Goal: Check status: Check status

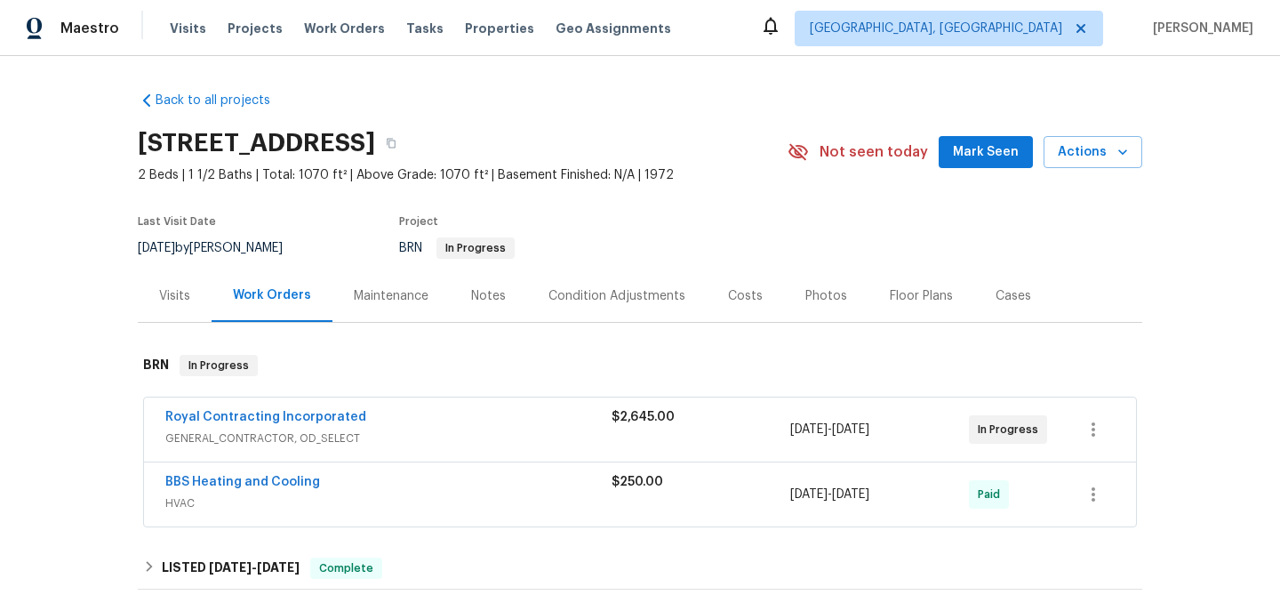
scroll to position [93, 0]
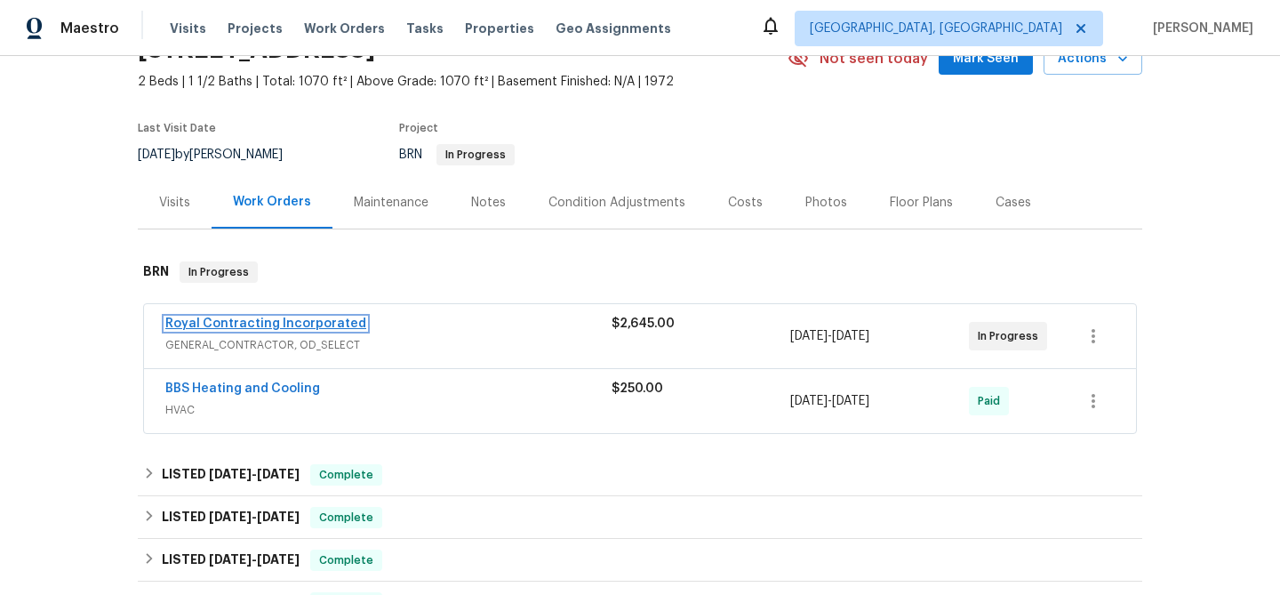
click at [209, 330] on link "Royal Contracting Incorporated" at bounding box center [265, 323] width 201 height 12
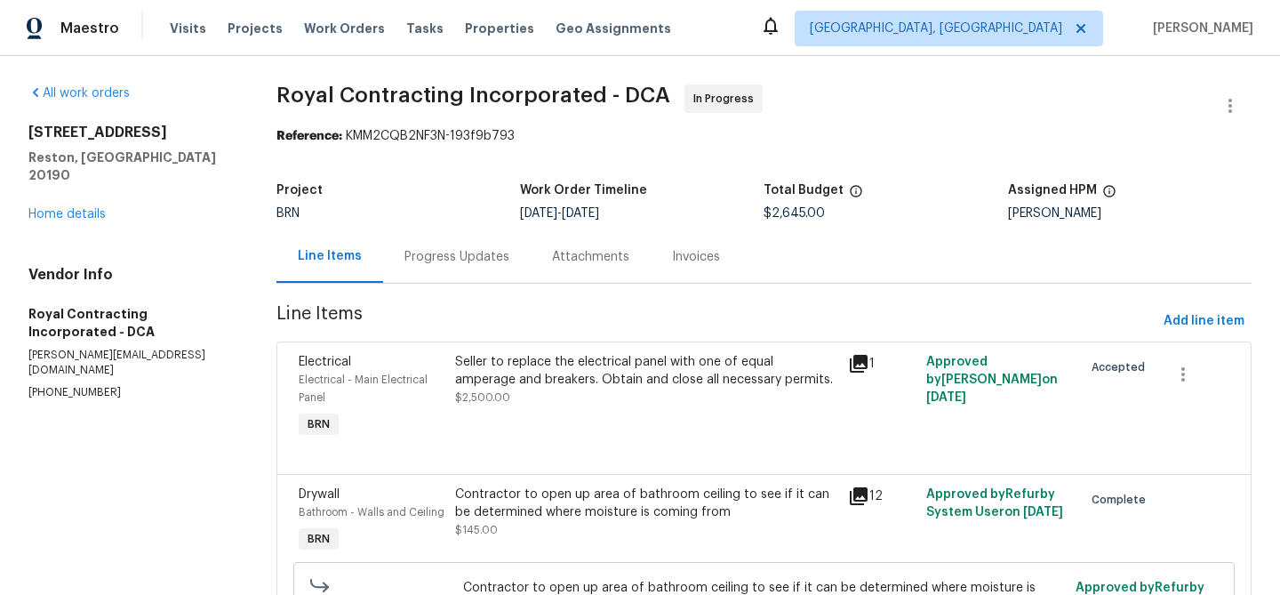
click at [435, 270] on div "Progress Updates" at bounding box center [457, 256] width 148 height 52
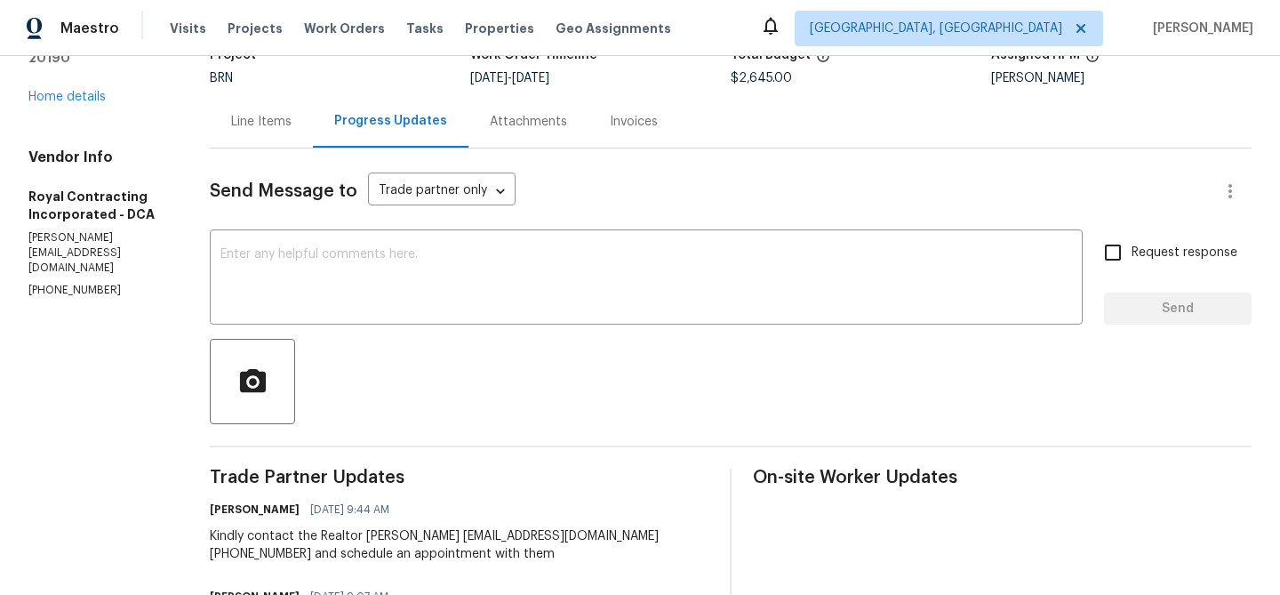
scroll to position [198, 0]
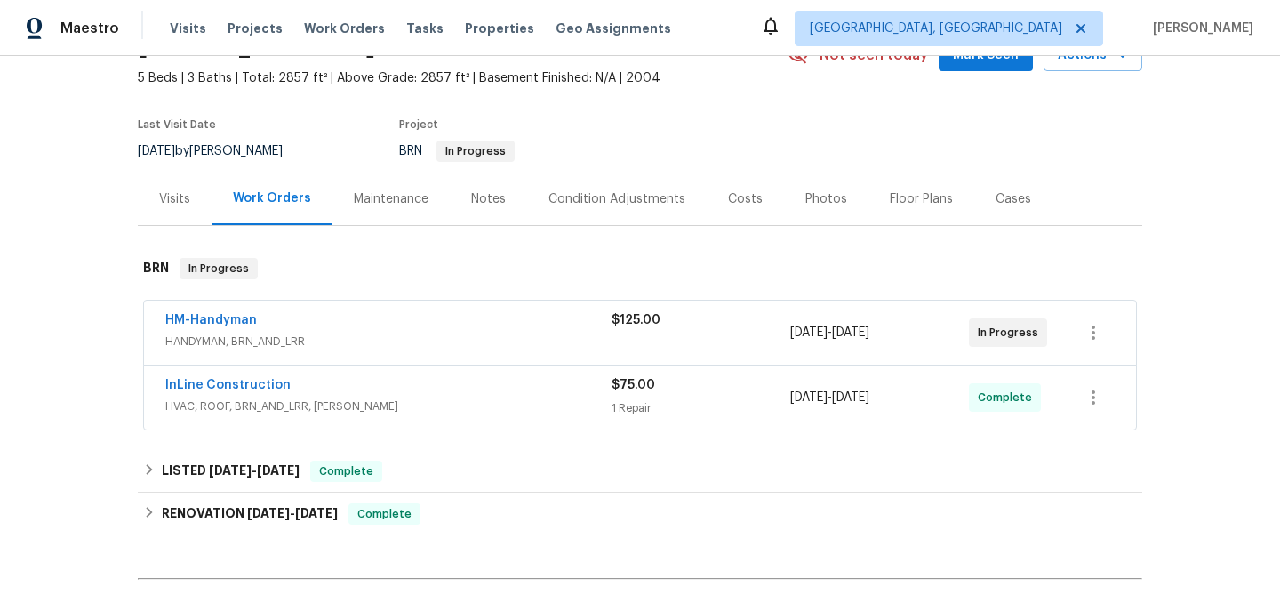
scroll to position [222, 0]
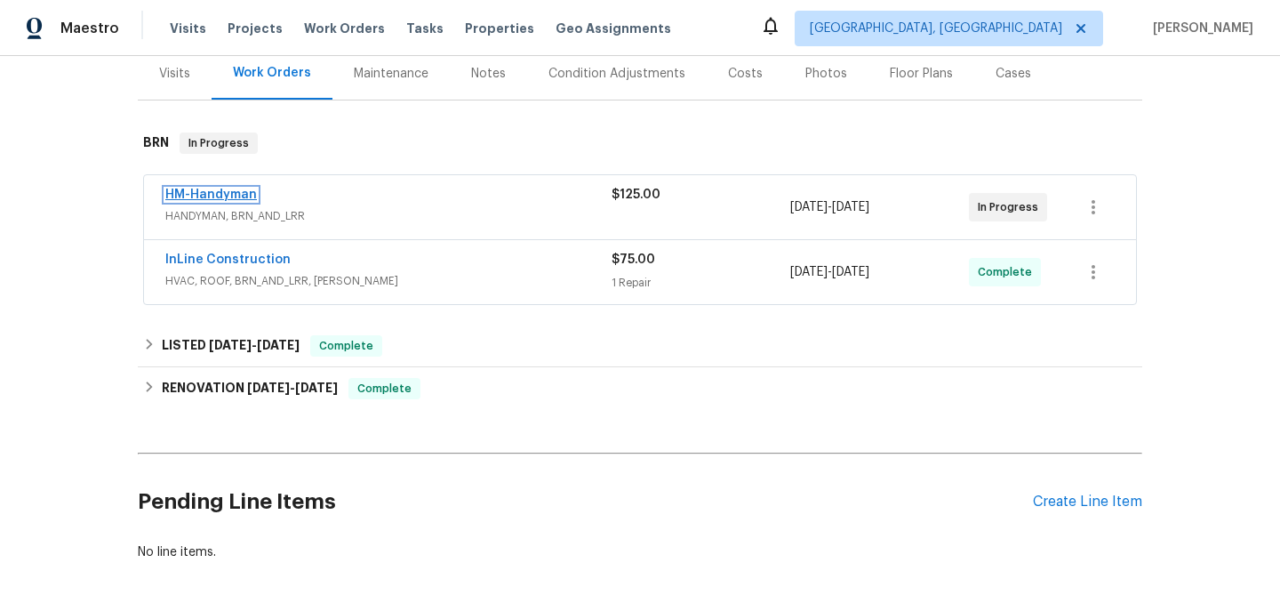
click at [245, 192] on link "HM-Handyman" at bounding box center [211, 194] width 92 height 12
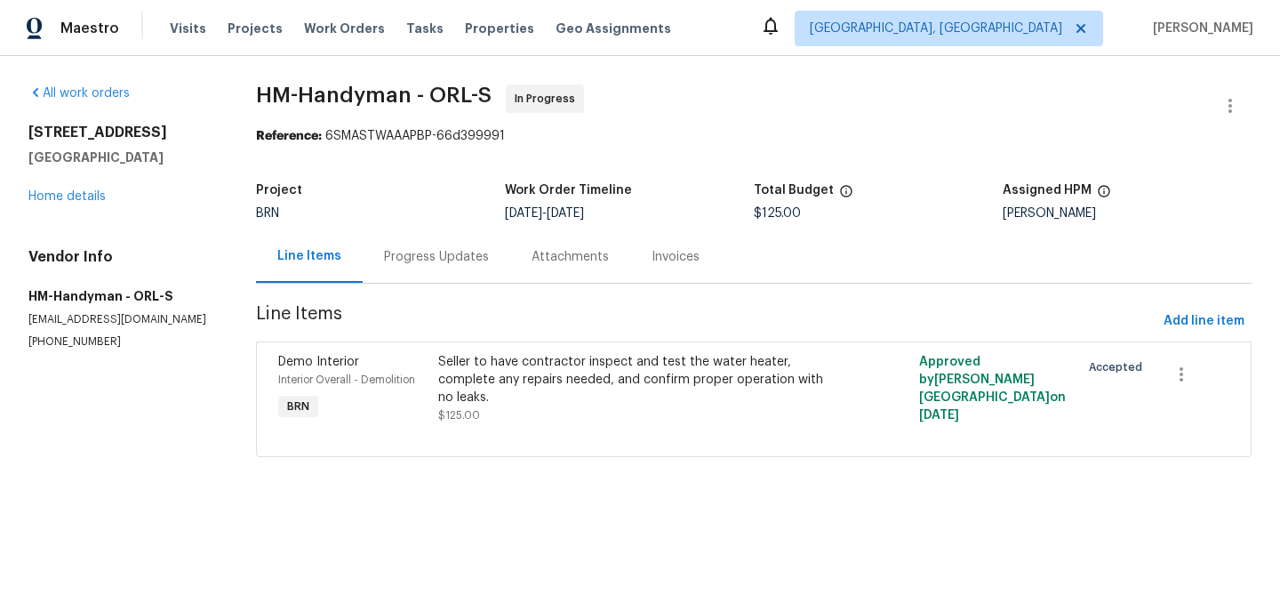
click at [419, 257] on div "Progress Updates" at bounding box center [436, 257] width 105 height 18
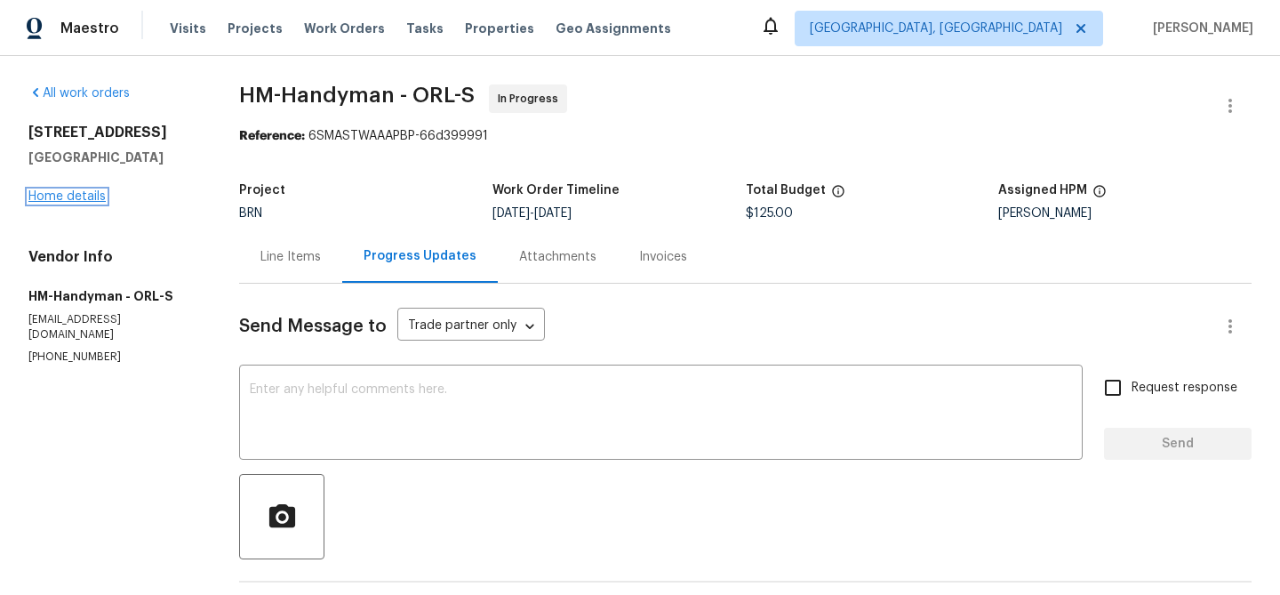
click at [71, 194] on link "Home details" at bounding box center [66, 196] width 77 height 12
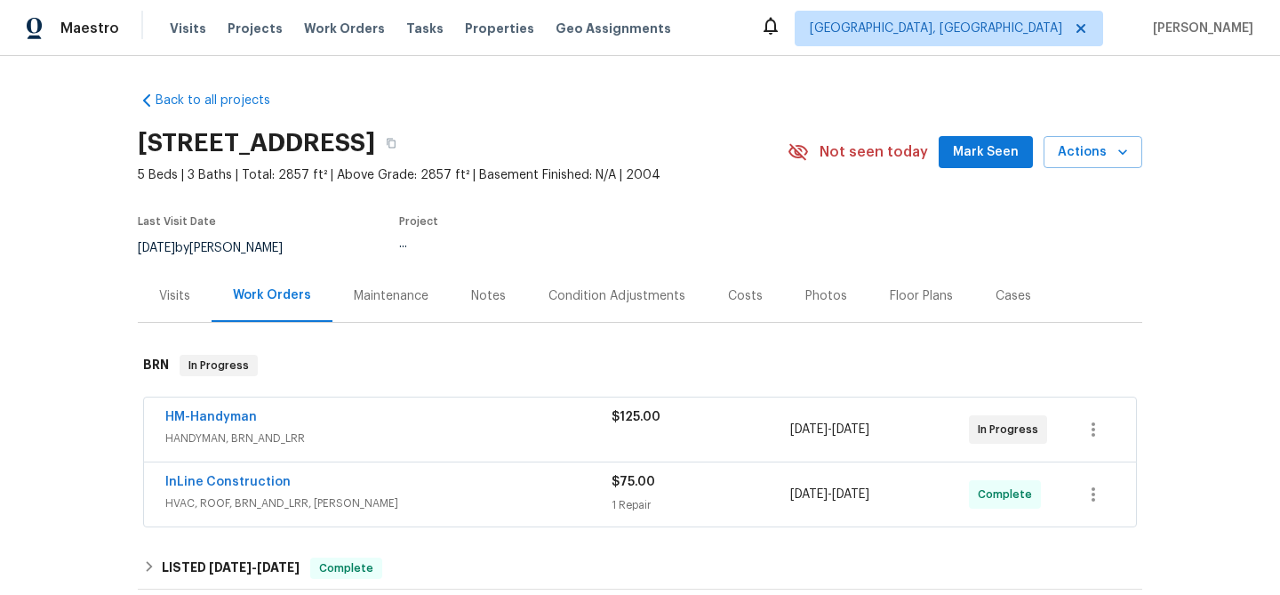
scroll to position [306, 0]
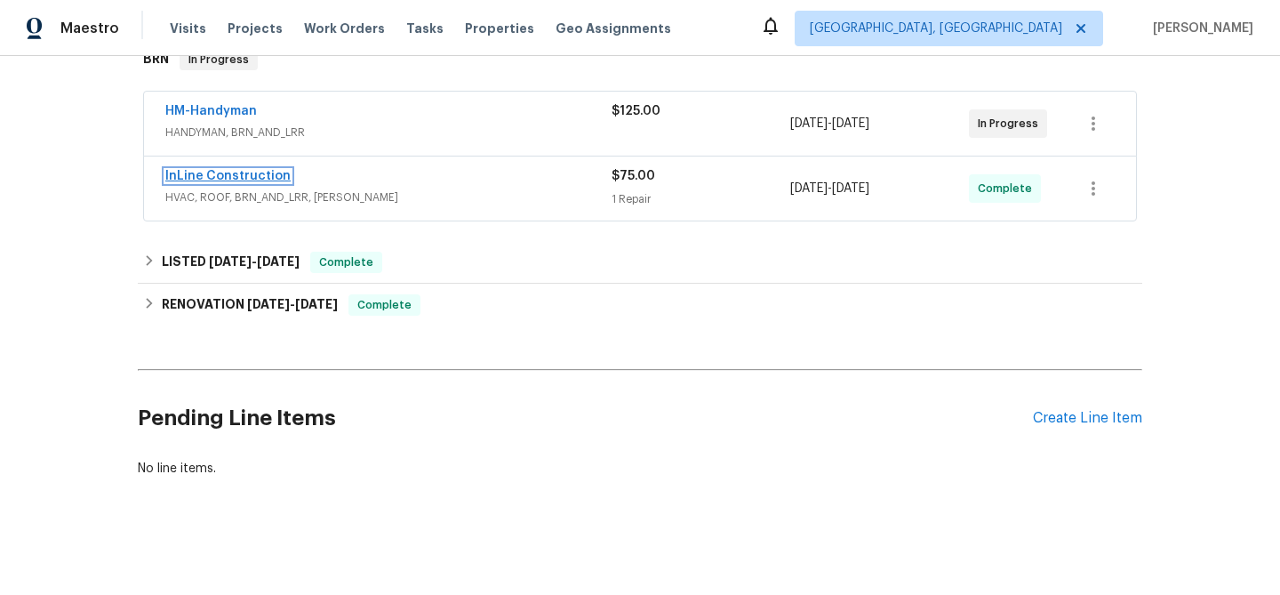
click at [196, 179] on link "InLine Construction" at bounding box center [227, 176] width 125 height 12
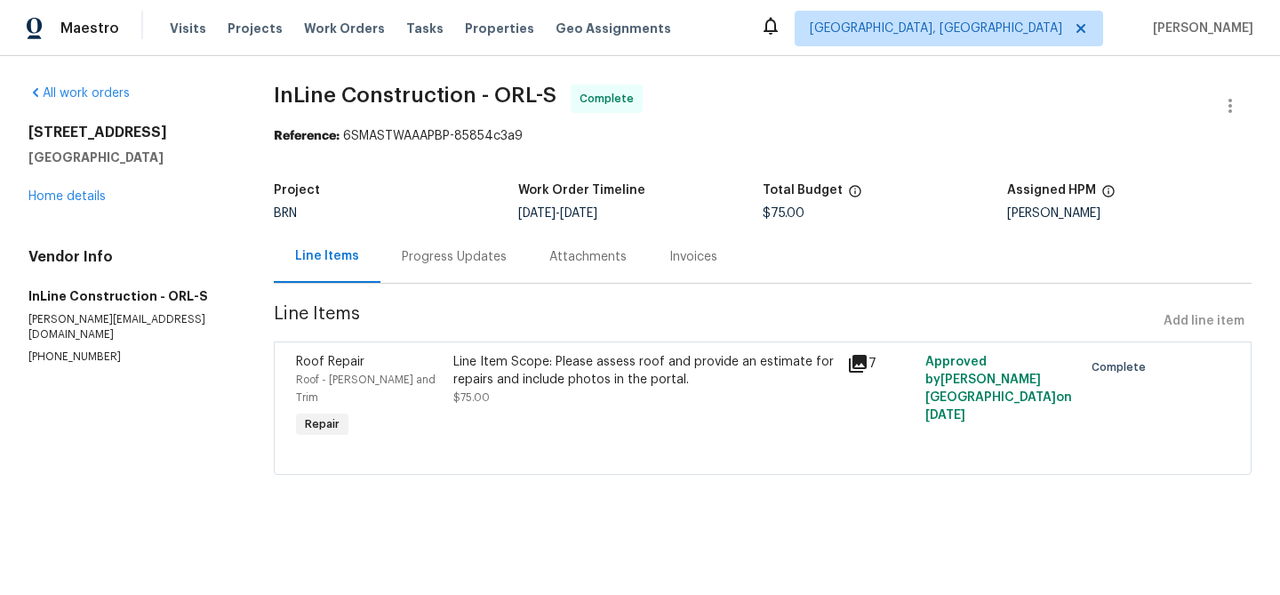
click at [484, 263] on div "Progress Updates" at bounding box center [454, 257] width 105 height 18
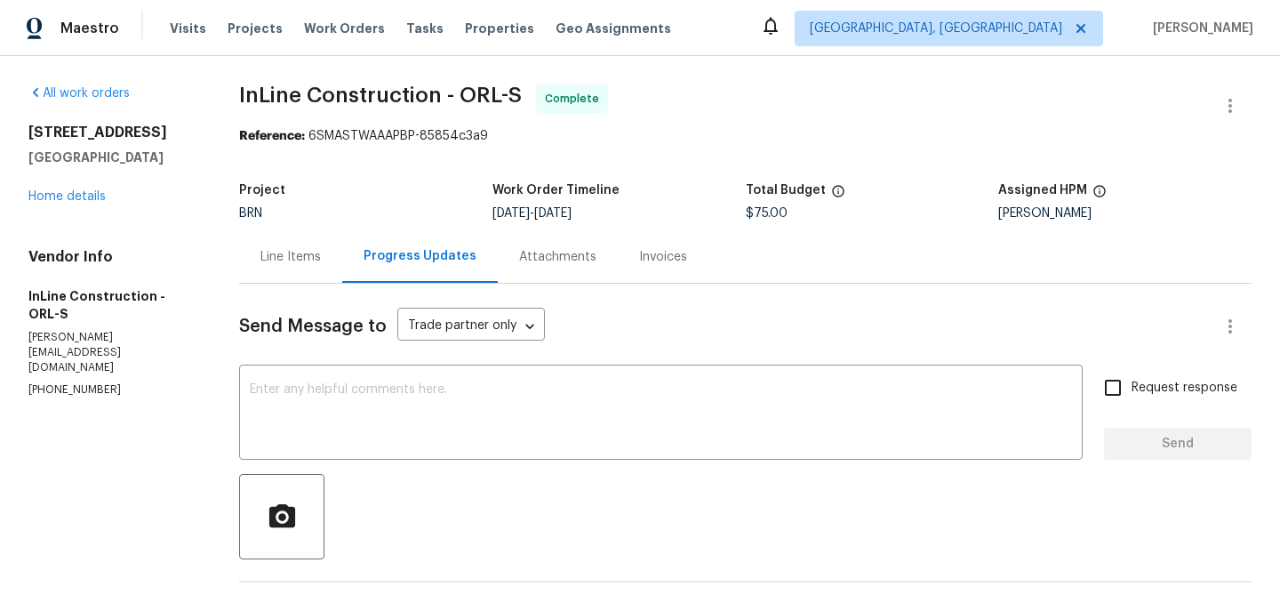
scroll to position [313, 0]
